Goal: Information Seeking & Learning: Learn about a topic

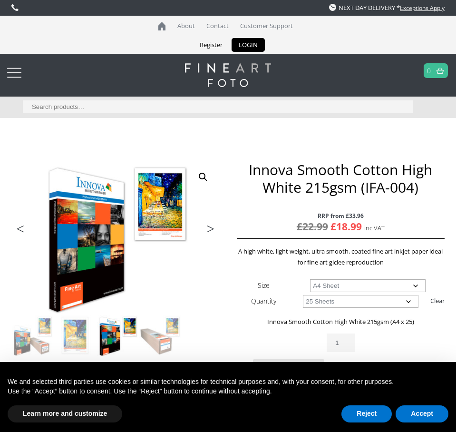
click at [134, 328] on img at bounding box center [117, 335] width 41 height 41
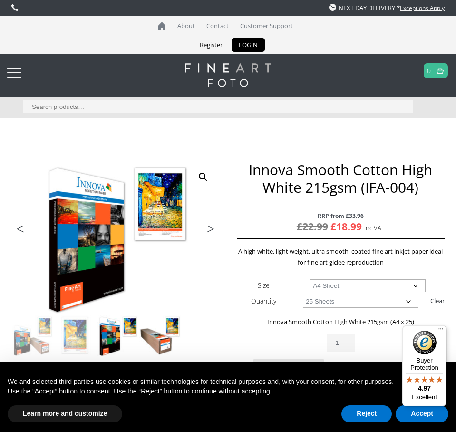
click at [167, 331] on img at bounding box center [159, 335] width 41 height 41
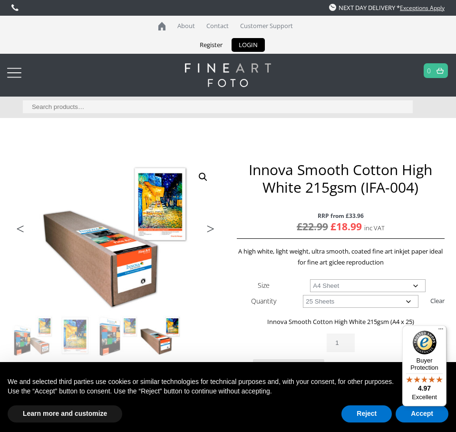
click at [207, 233] on link "Next" at bounding box center [206, 231] width 27 height 9
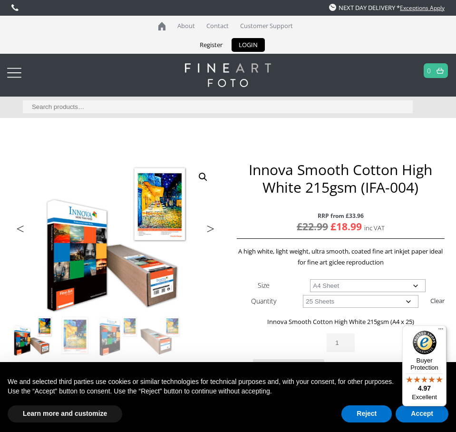
click at [207, 233] on link "Next" at bounding box center [206, 231] width 27 height 9
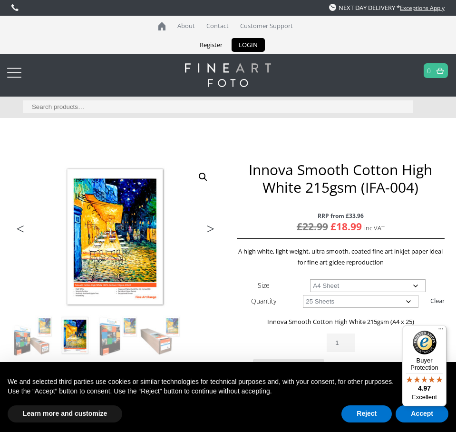
click at [207, 233] on link "Next" at bounding box center [206, 231] width 27 height 9
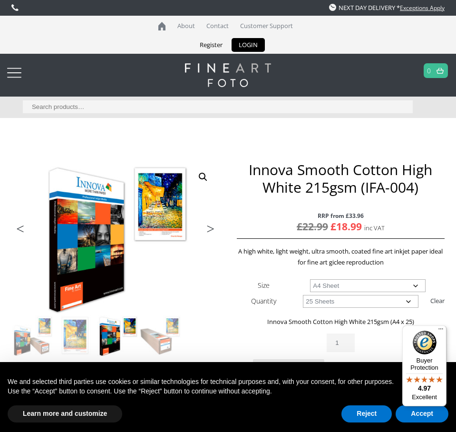
click at [207, 233] on link "Next" at bounding box center [206, 231] width 27 height 9
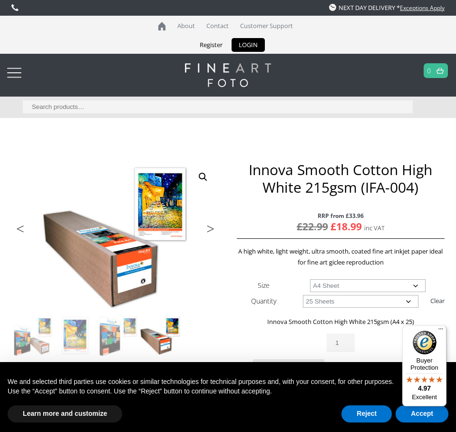
click at [207, 233] on link "Next" at bounding box center [206, 231] width 27 height 9
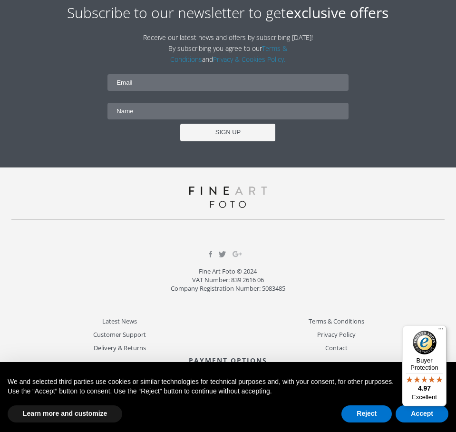
scroll to position [892, 0]
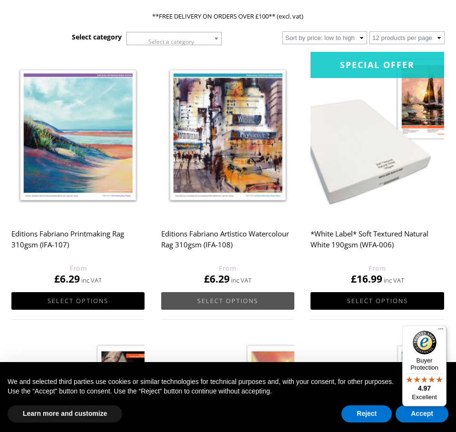
scroll to position [185, 0]
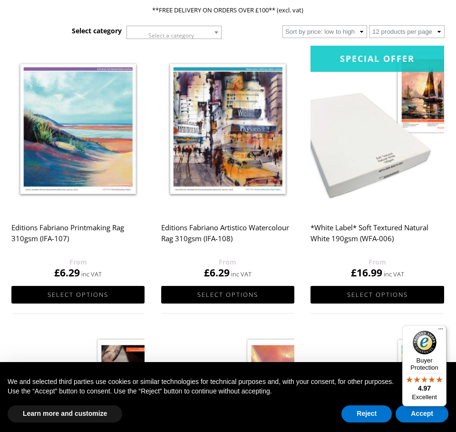
click at [360, 130] on img at bounding box center [377, 129] width 133 height 167
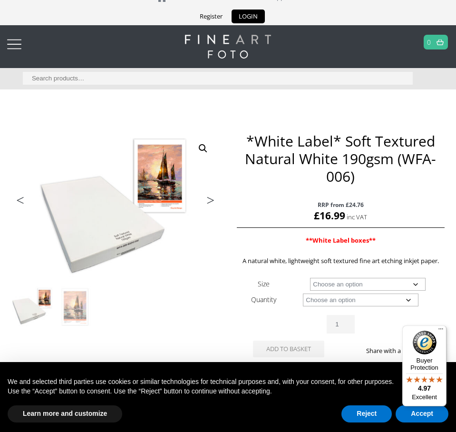
click at [207, 200] on link "Next" at bounding box center [206, 202] width 27 height 9
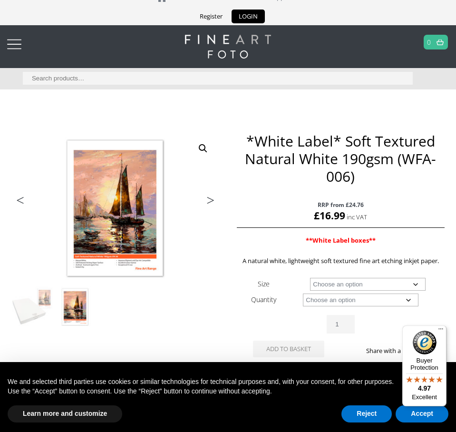
click at [100, 201] on ul "Previous Next" at bounding box center [115, 202] width 208 height 14
click at [201, 148] on link "🔍" at bounding box center [203, 148] width 17 height 17
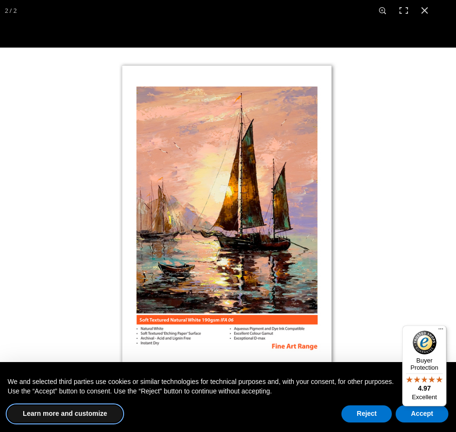
click at [196, 198] on img at bounding box center [228, 216] width 456 height 337
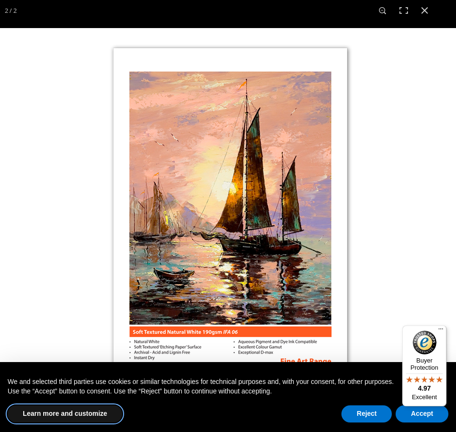
click at [221, 154] on img at bounding box center [231, 216] width 509 height 376
